Goal: Information Seeking & Learning: Check status

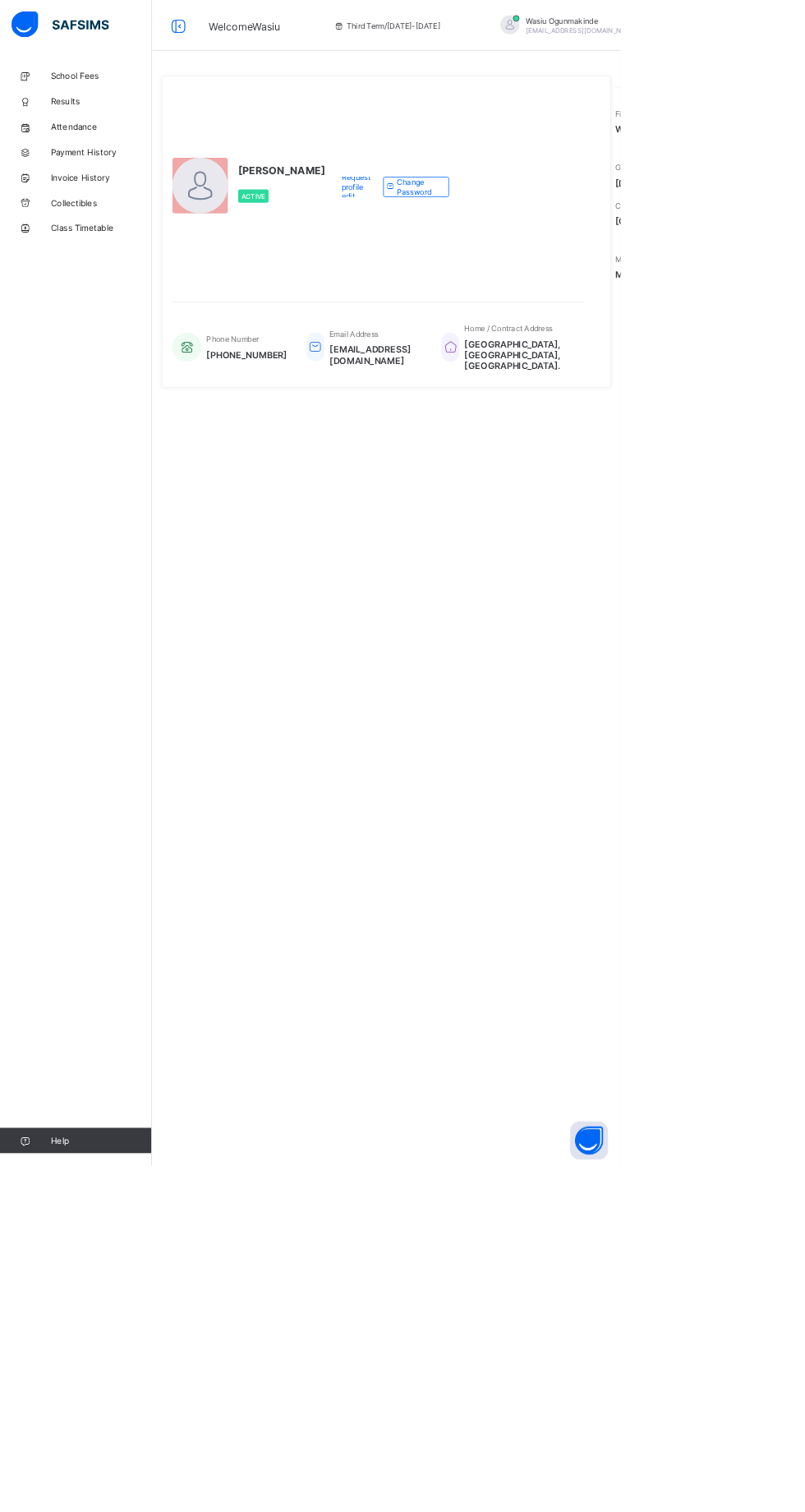
click at [82, 122] on link "Results" at bounding box center [98, 131] width 197 height 33
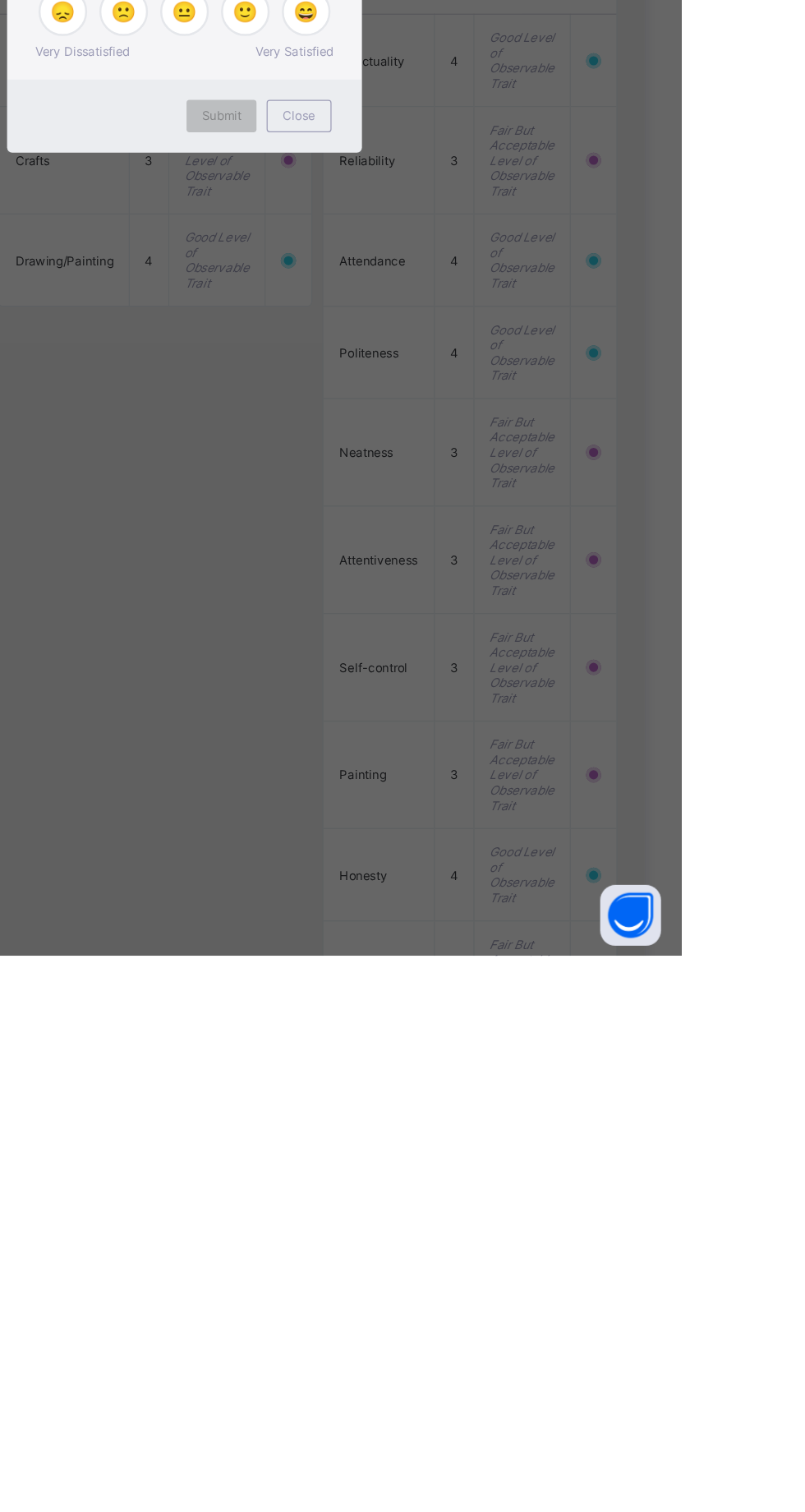
scroll to position [770, 0]
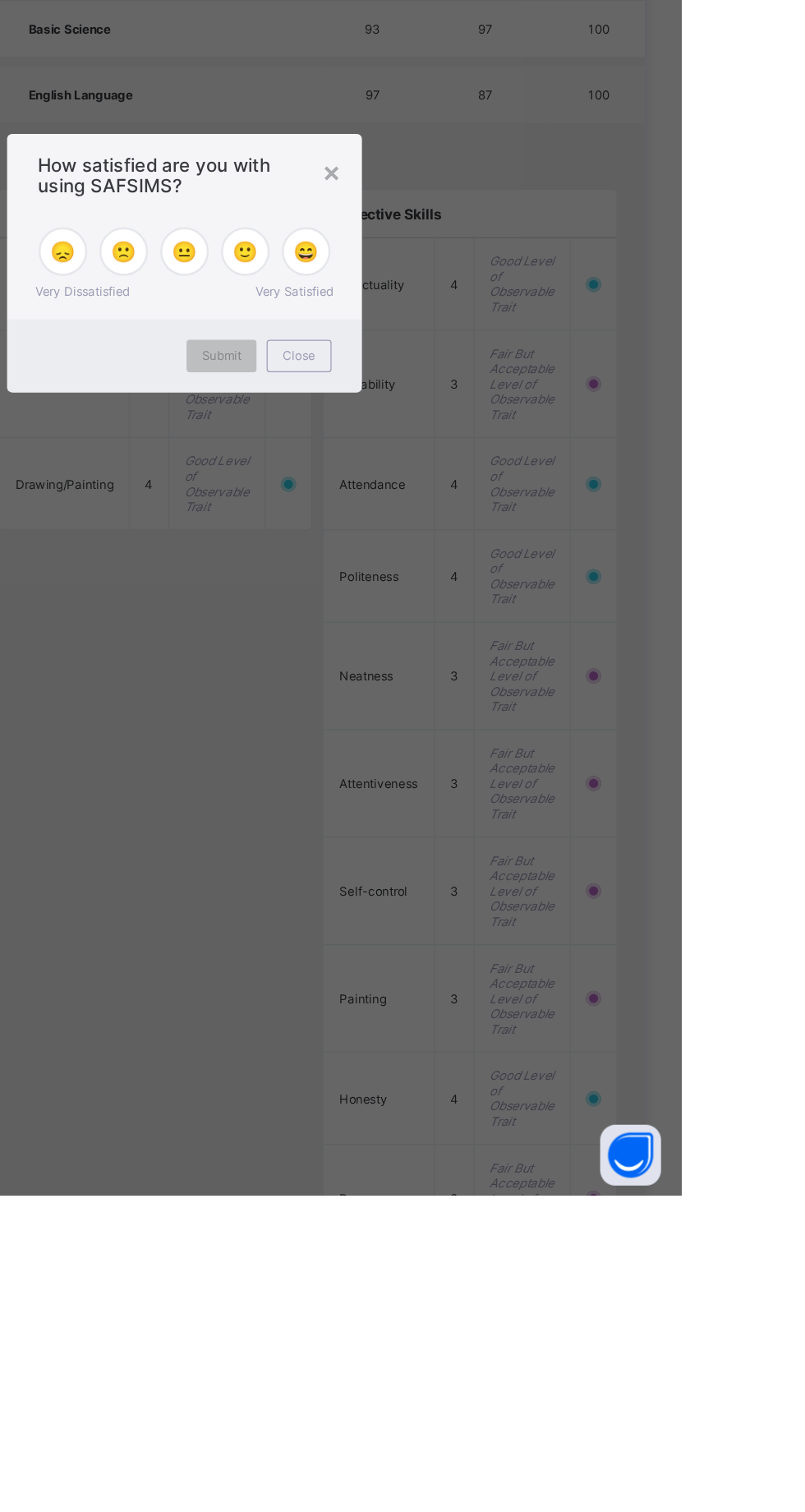
click at [530, 696] on div "×" at bounding box center [522, 681] width 15 height 28
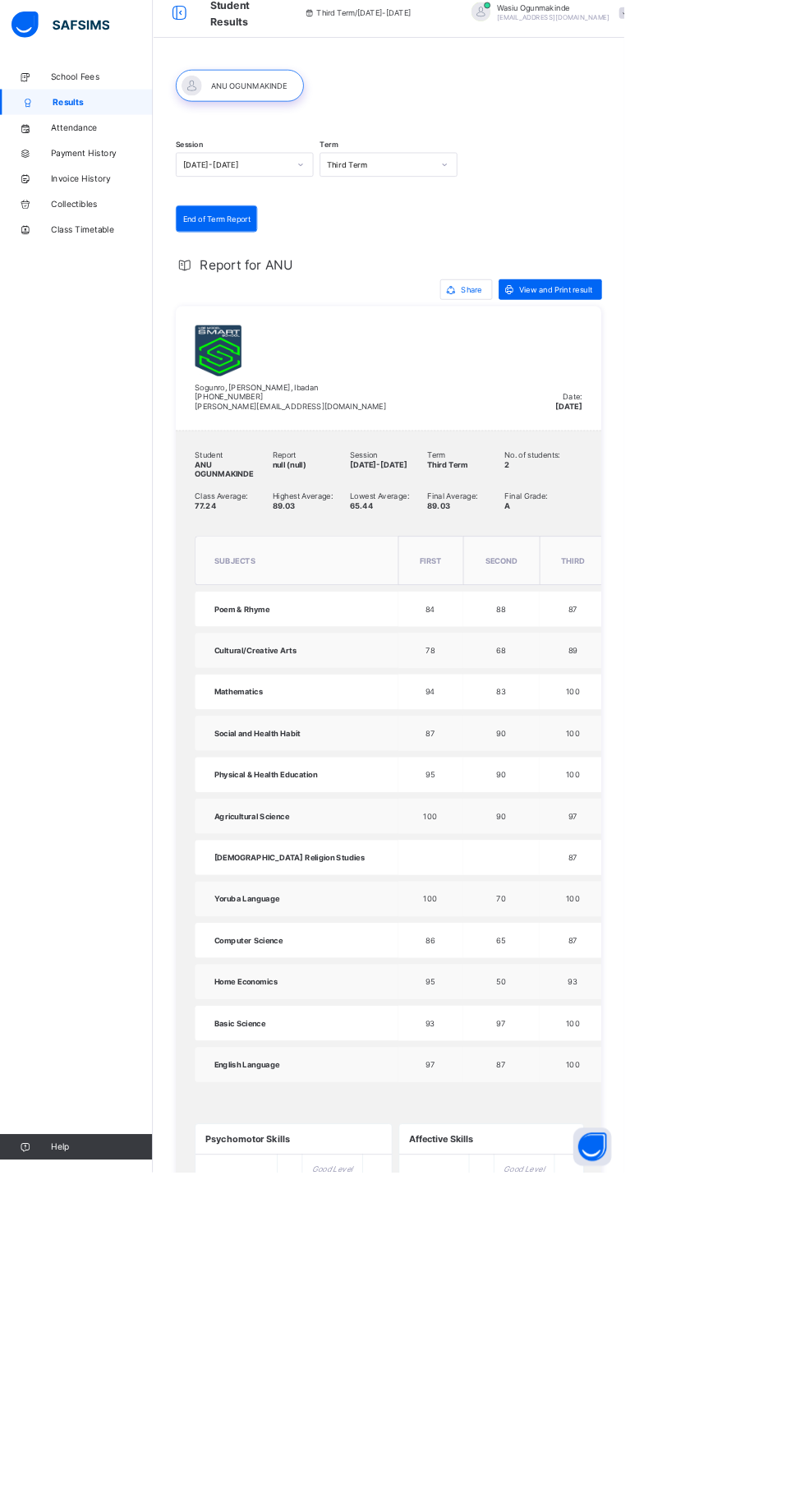
scroll to position [0, 0]
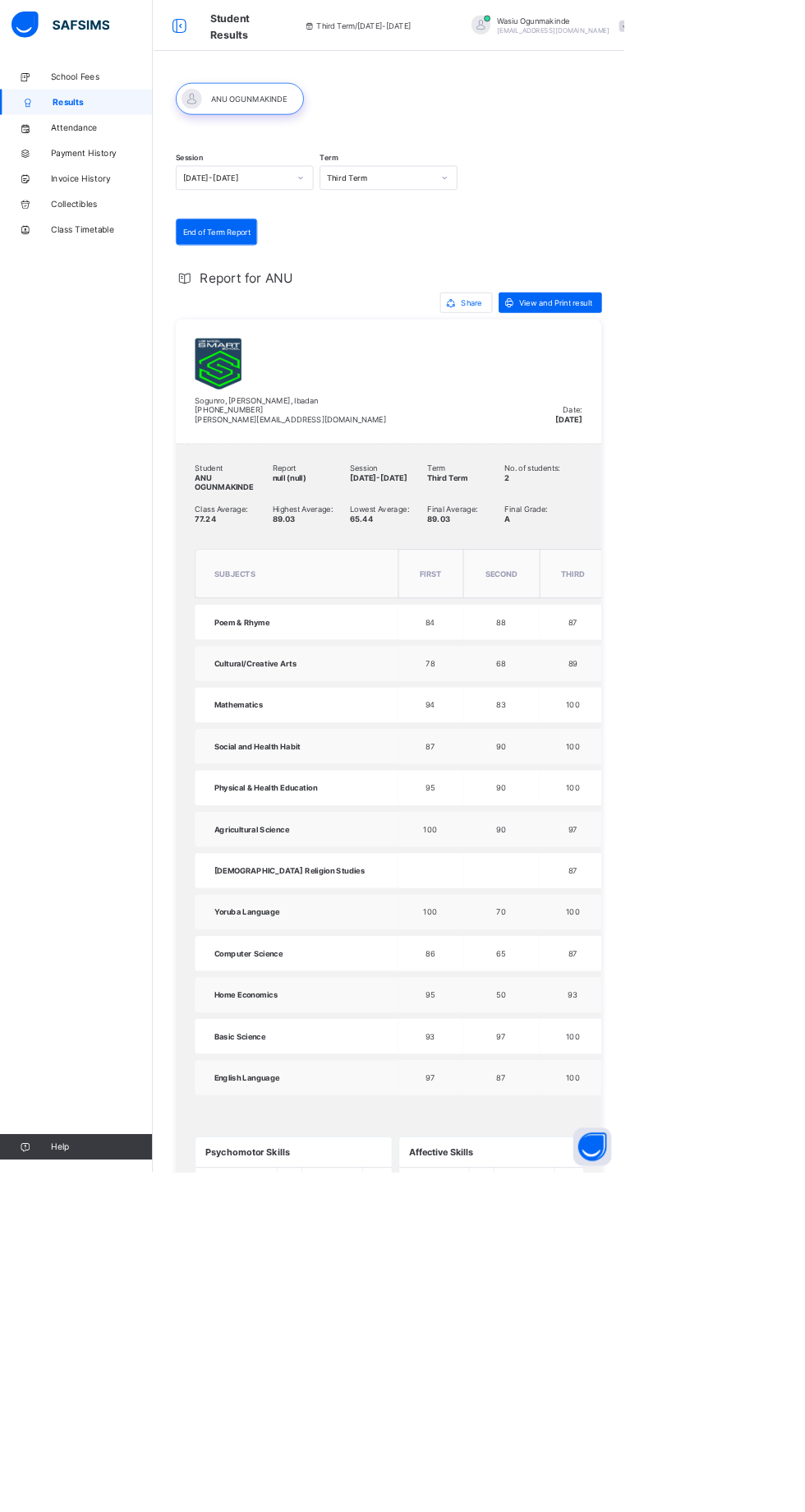
click at [112, 205] on link "Payment History" at bounding box center [98, 197] width 197 height 33
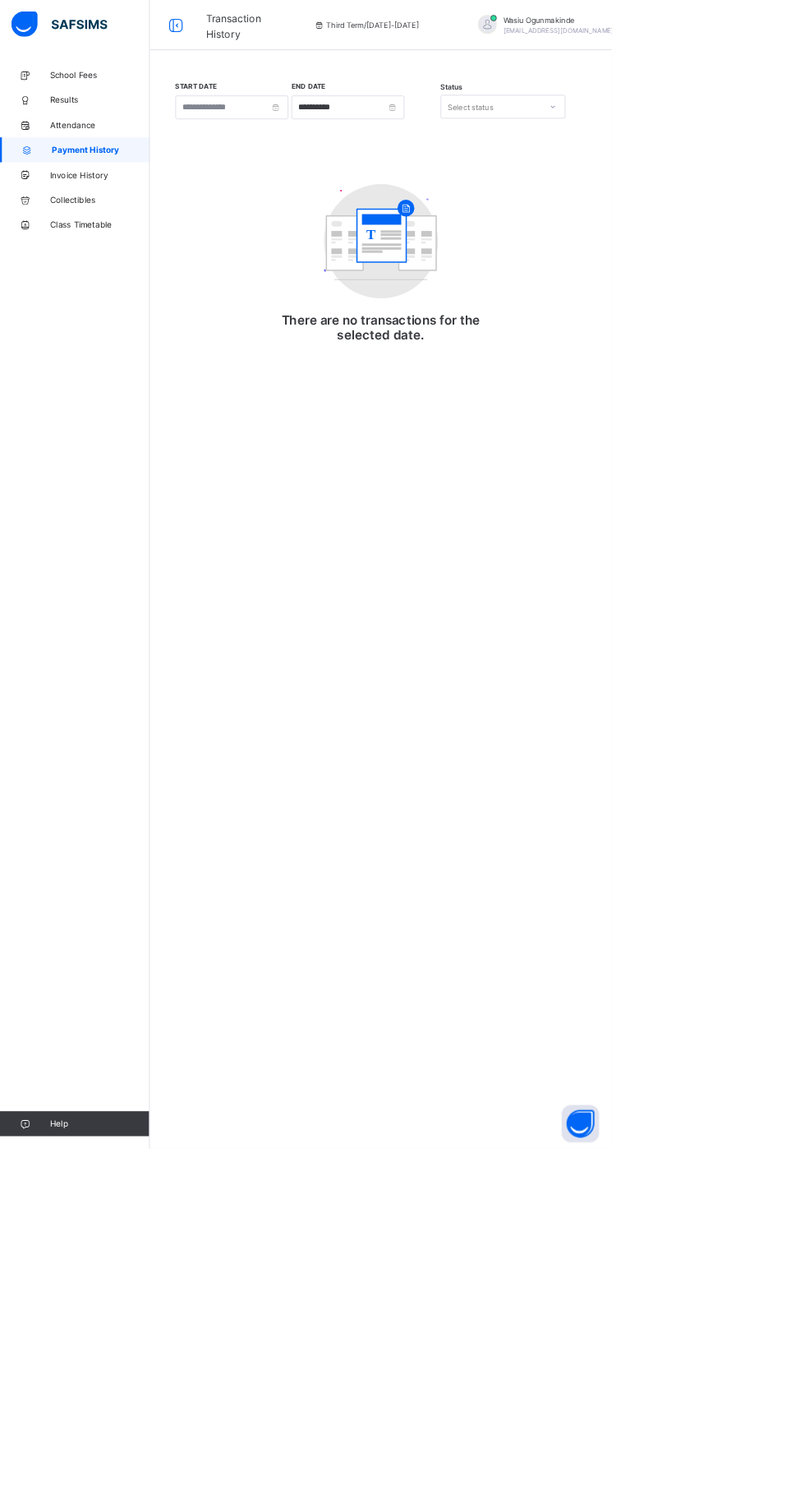
click at [118, 223] on span "Invoice History" at bounding box center [131, 229] width 131 height 13
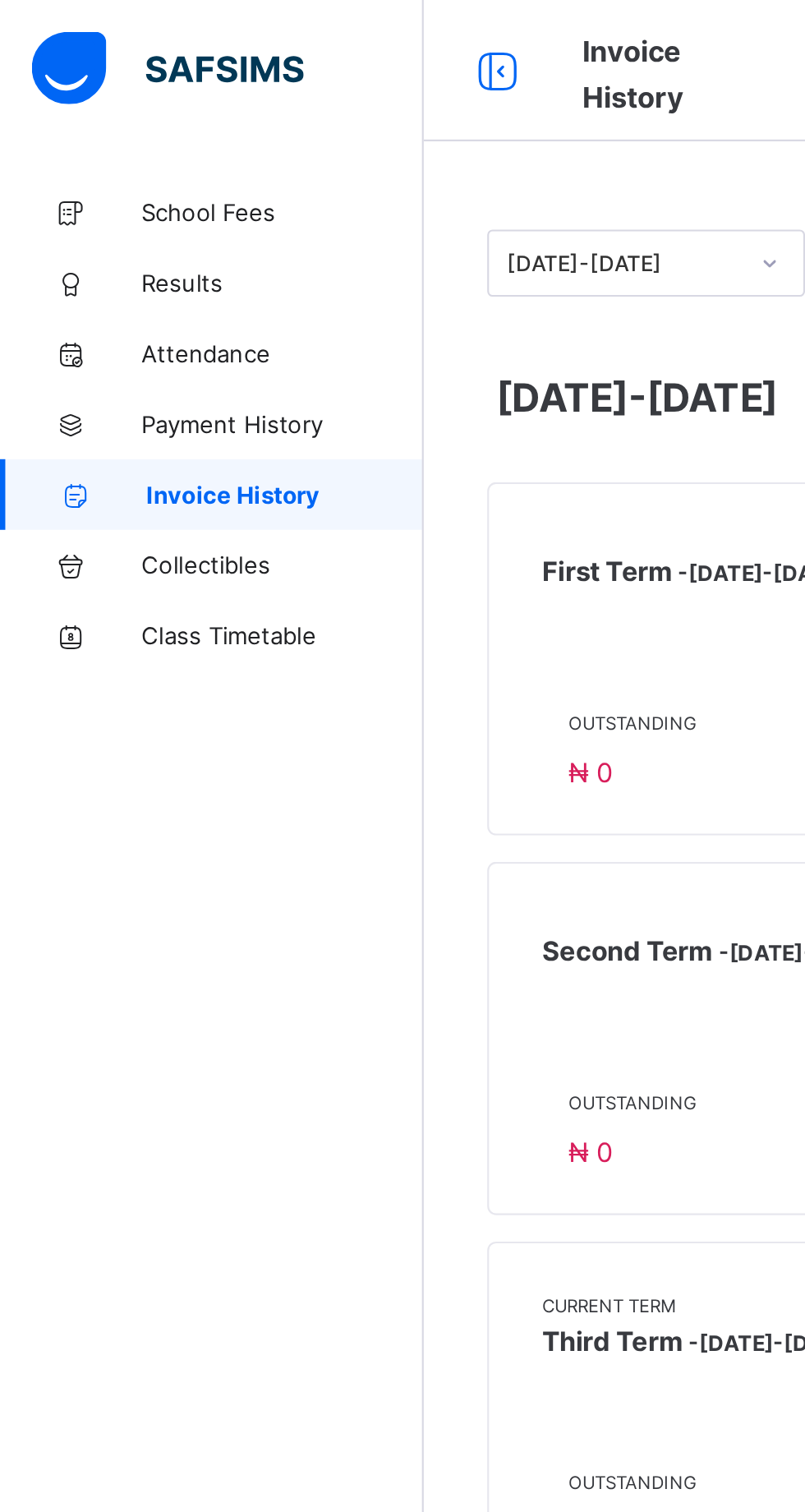
click at [101, 260] on span "Collectibles" at bounding box center [131, 262] width 131 height 13
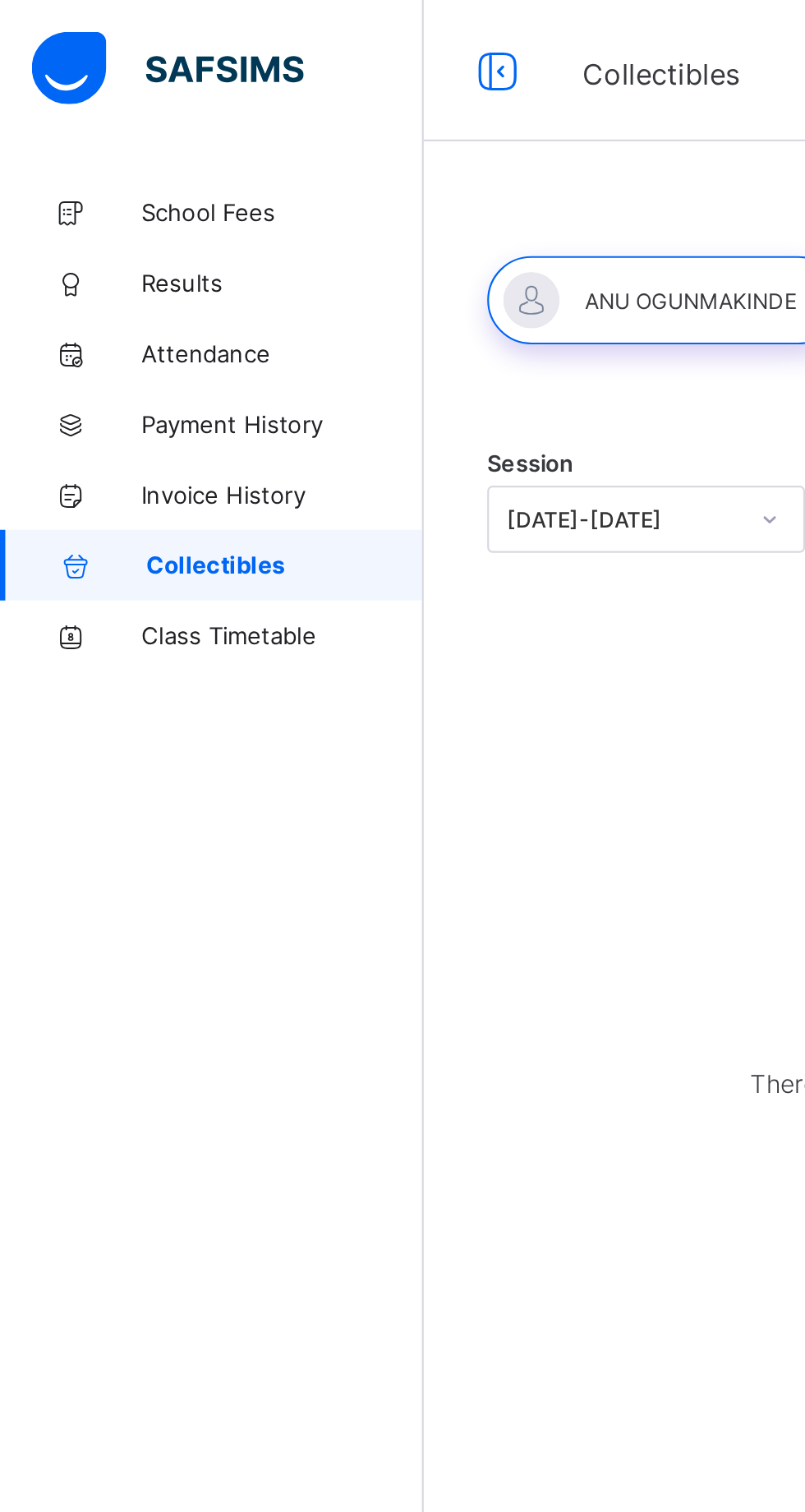
click at [113, 101] on span "School Fees" at bounding box center [131, 98] width 131 height 13
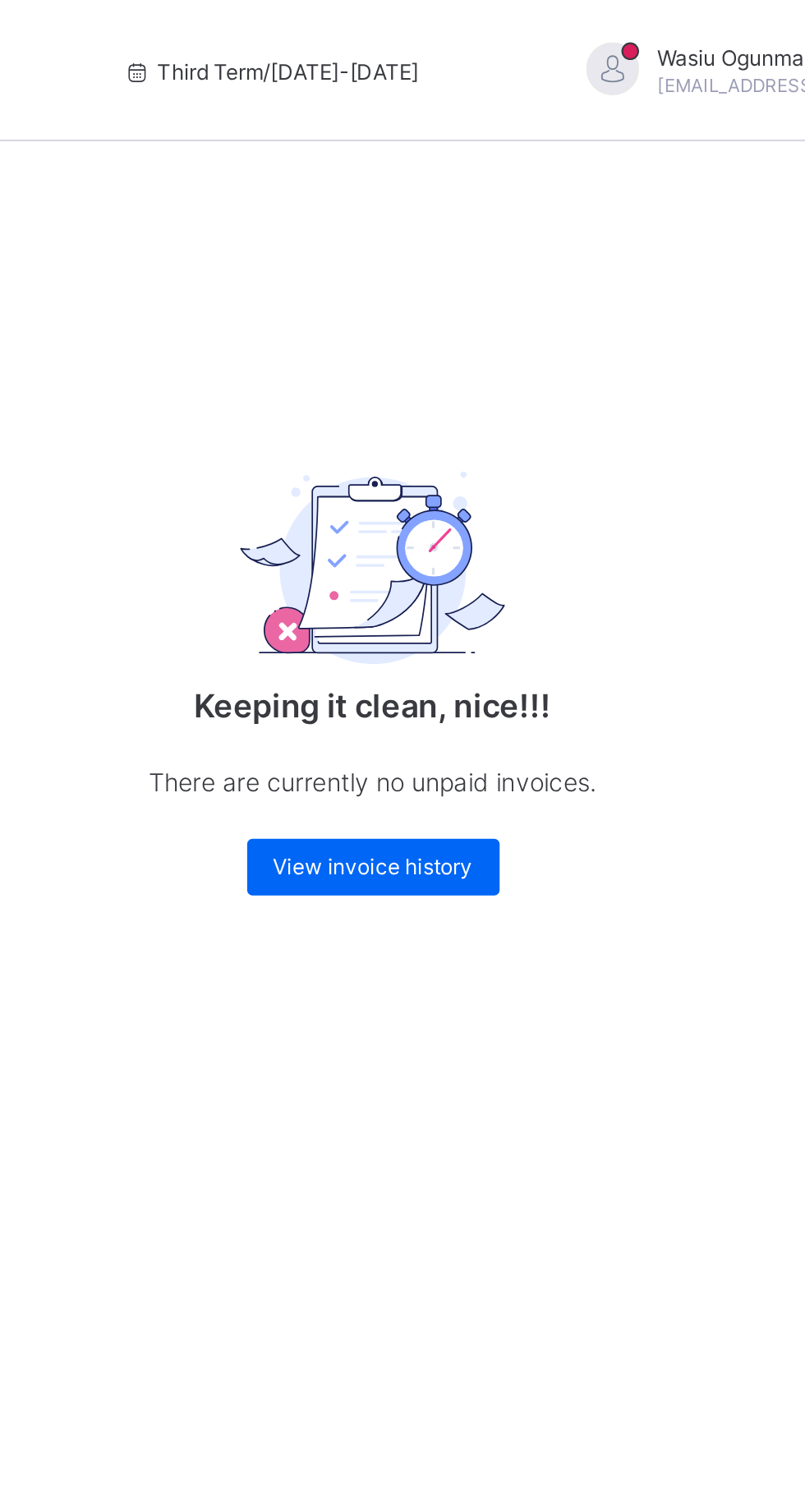
click at [522, 405] on span "View invoice history" at bounding box center [501, 403] width 93 height 12
click at [533, 414] on div "View invoice history" at bounding box center [502, 403] width 118 height 26
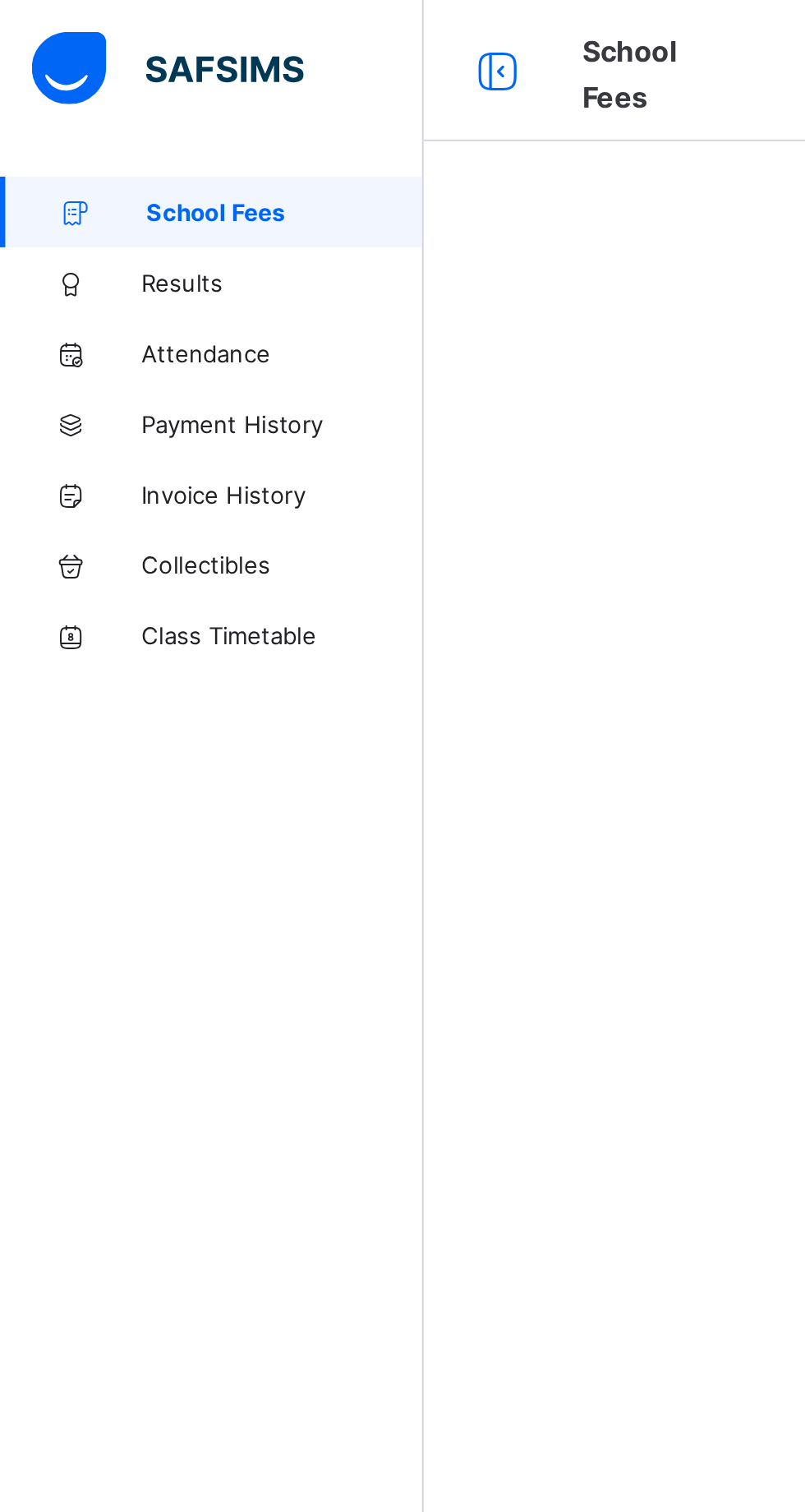
click at [90, 138] on link "Results" at bounding box center [98, 131] width 197 height 33
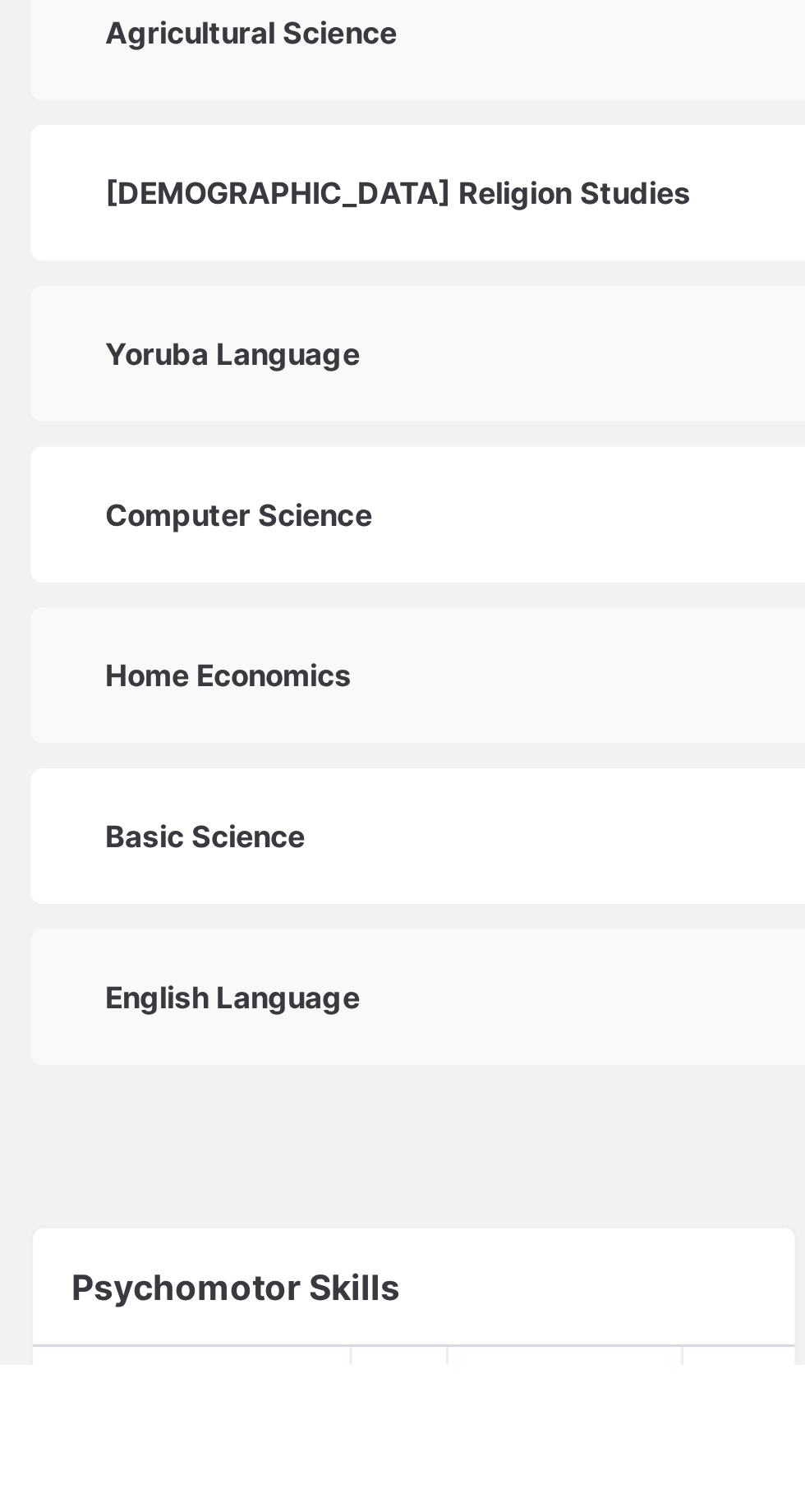
click at [347, 1359] on td "Basic Science" at bounding box center [382, 1336] width 262 height 45
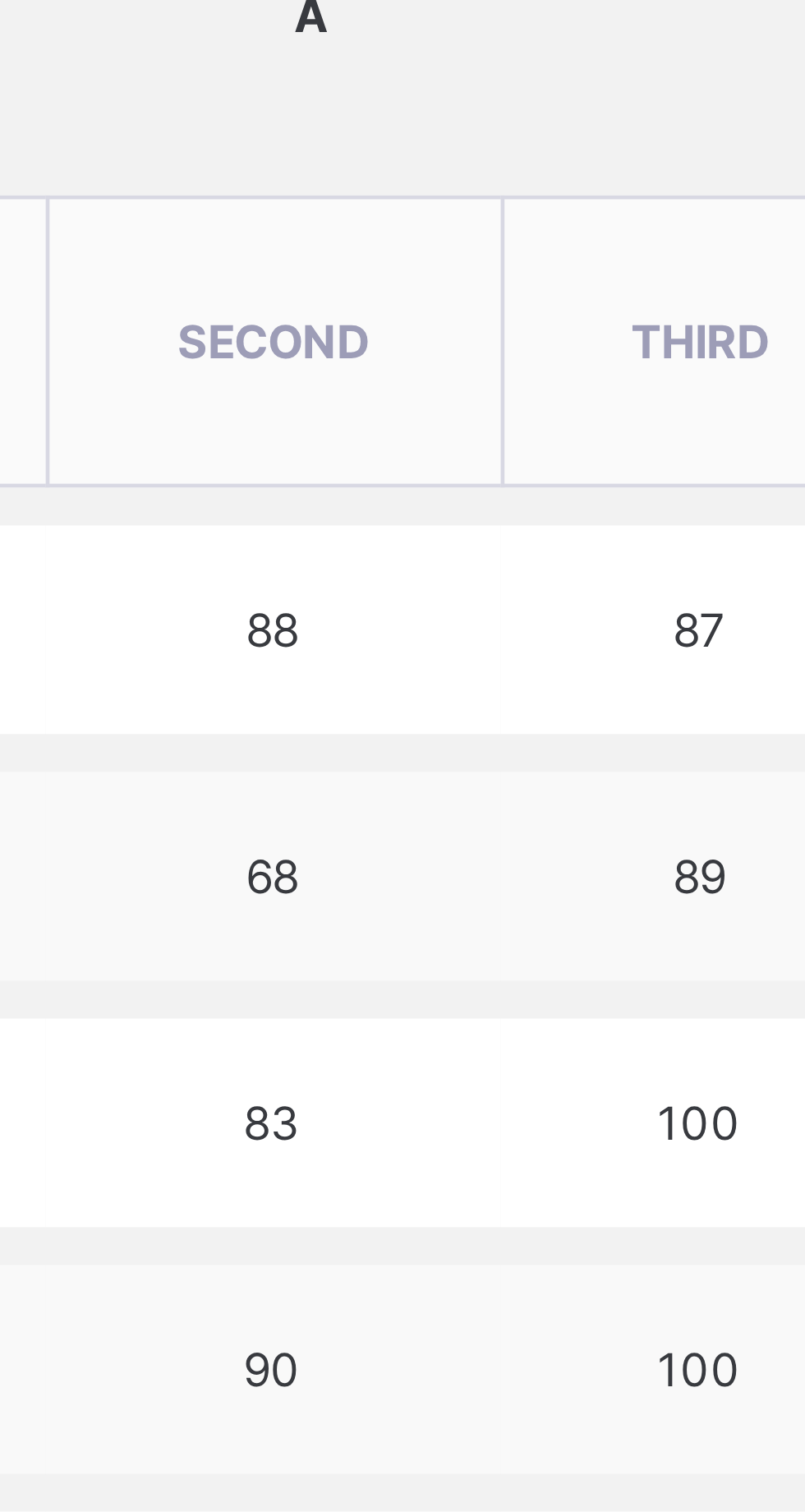
click at [696, 772] on th "THIRD" at bounding box center [739, 739] width 86 height 63
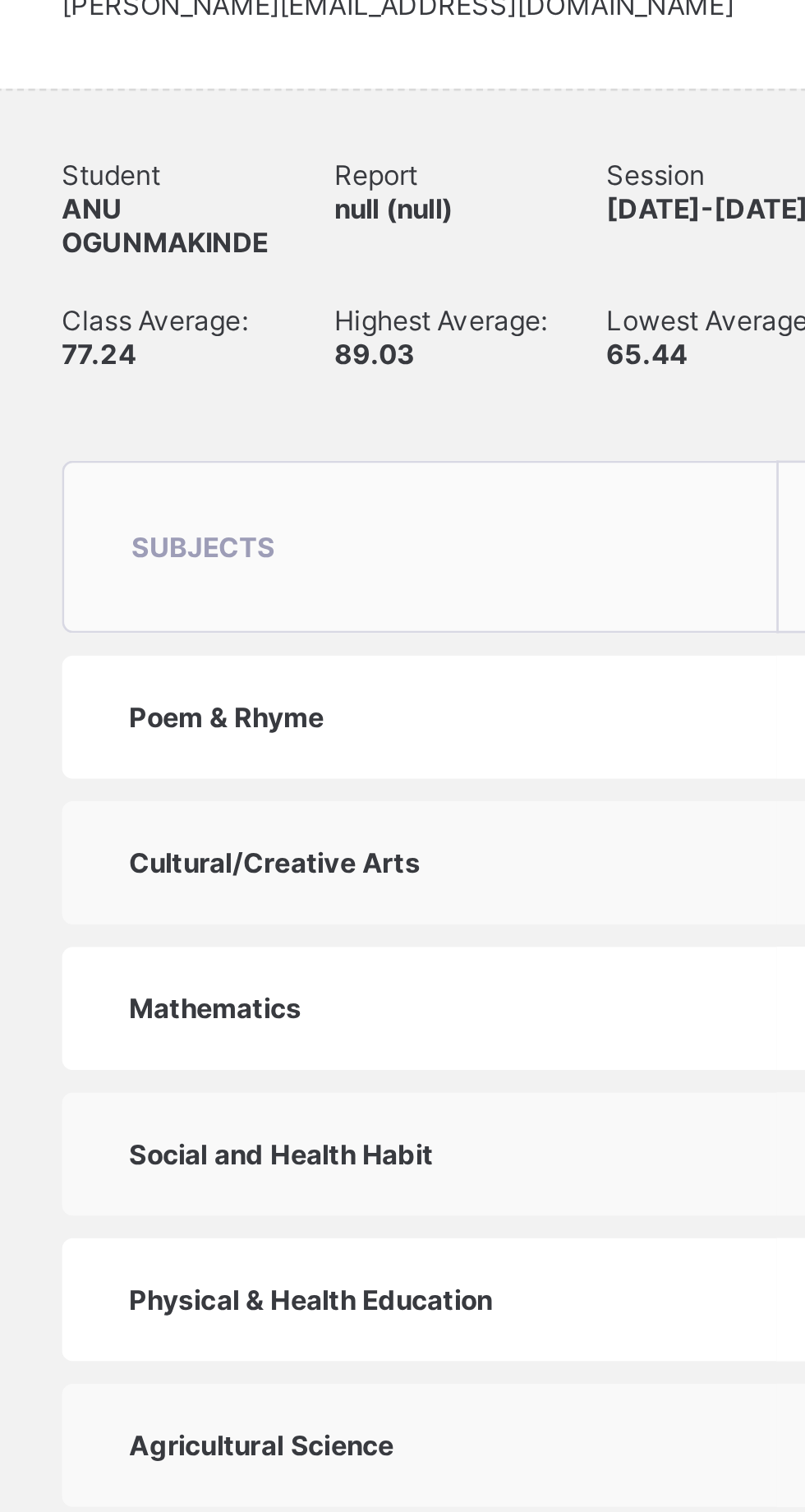
click at [514, 825] on td "84" at bounding box center [555, 802] width 83 height 45
